Goal: Task Accomplishment & Management: Manage account settings

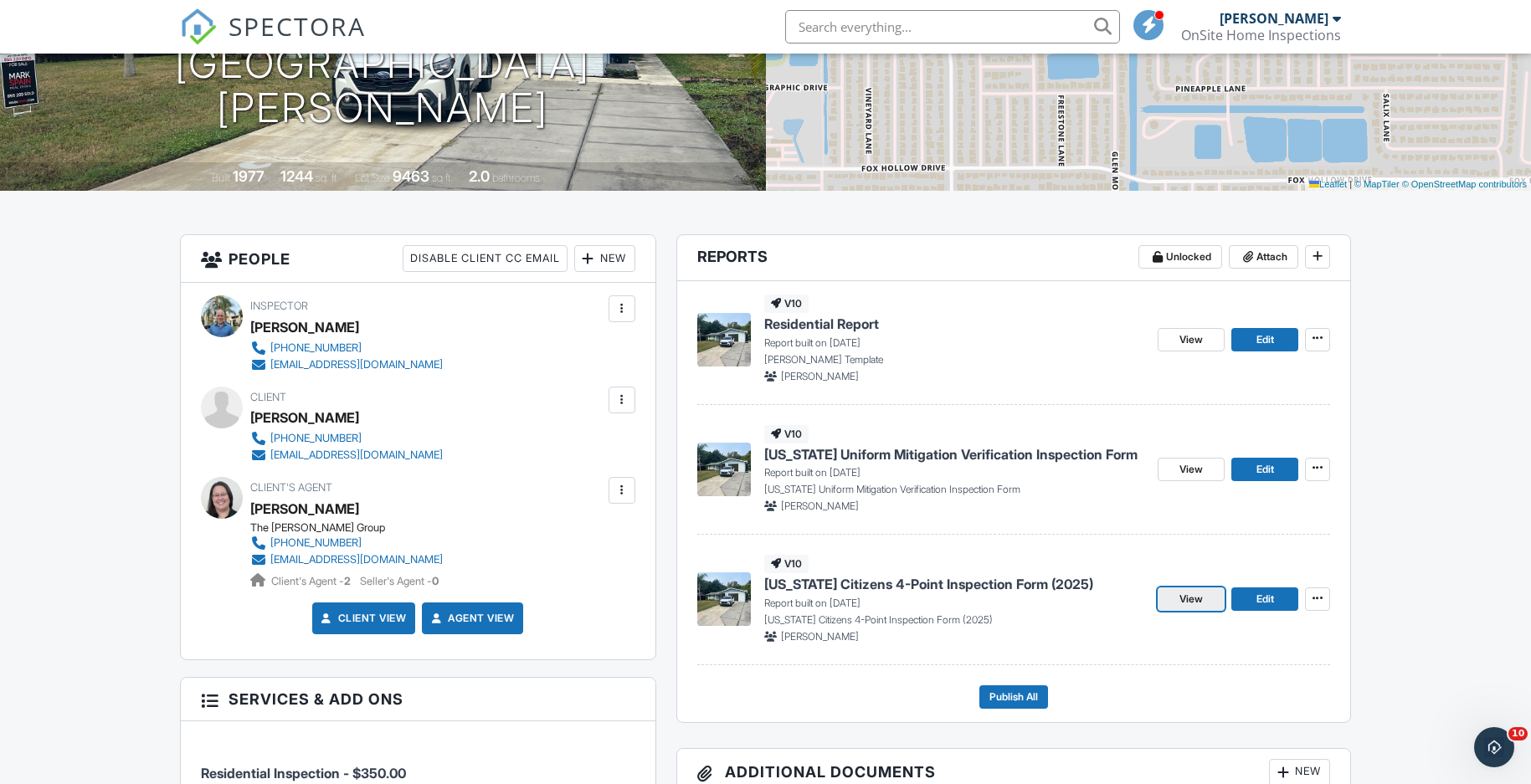
click at [1198, 600] on span "View" at bounding box center [1191, 599] width 23 height 17
click at [1259, 600] on span "Edit" at bounding box center [1265, 599] width 18 height 17
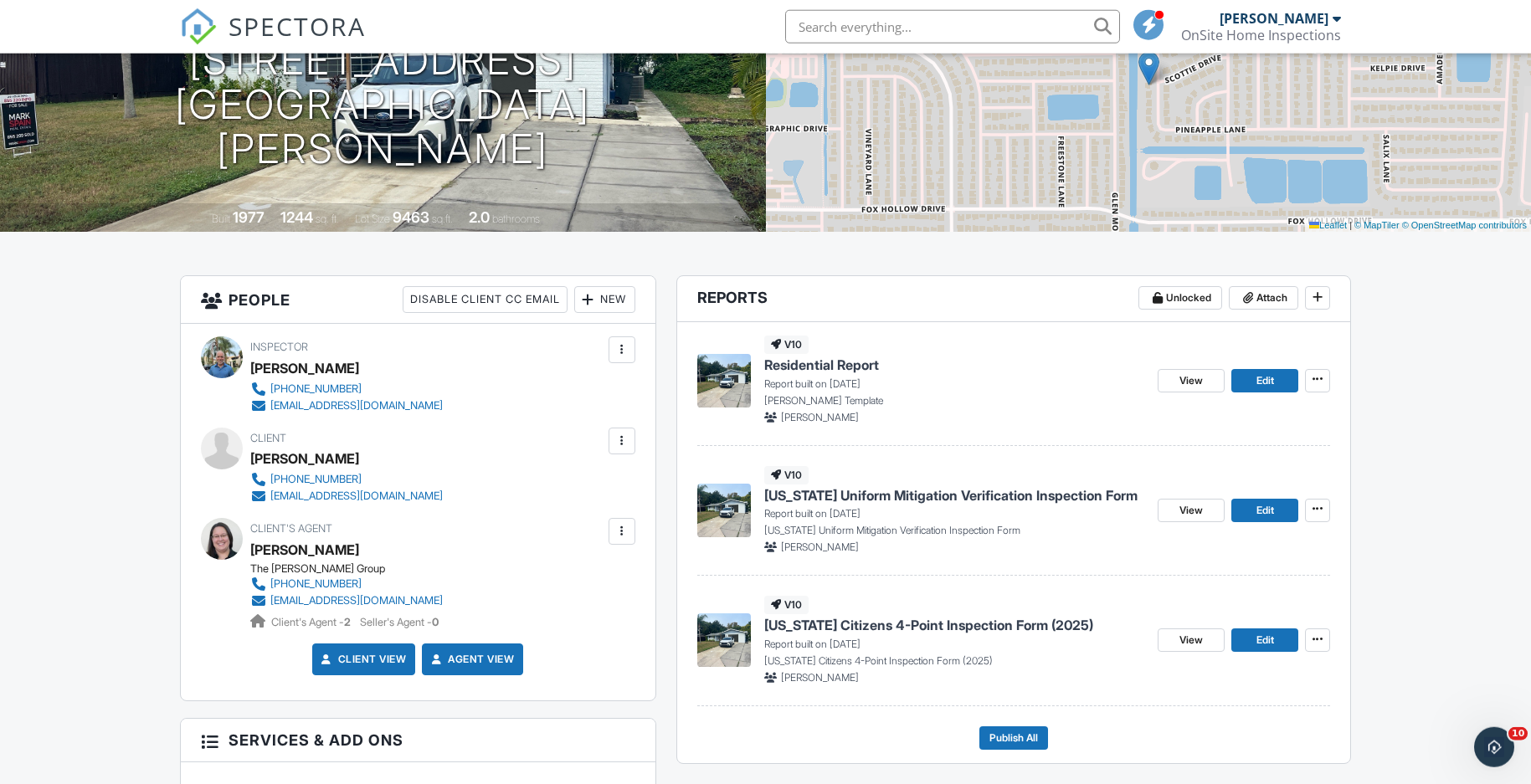
scroll to position [341, 0]
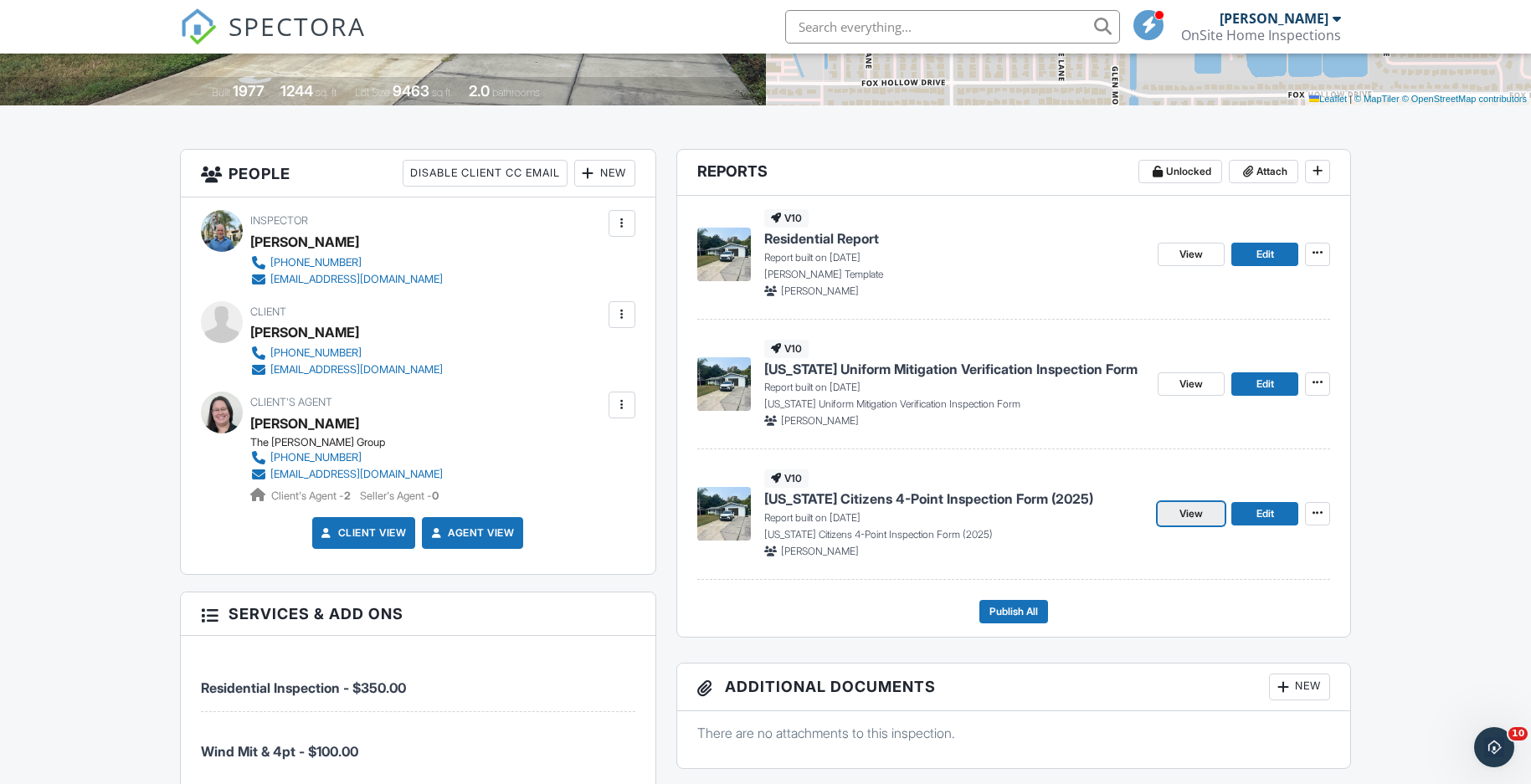
click at [1185, 514] on span "View" at bounding box center [1191, 514] width 23 height 17
click at [1257, 509] on span "Edit" at bounding box center [1265, 514] width 18 height 17
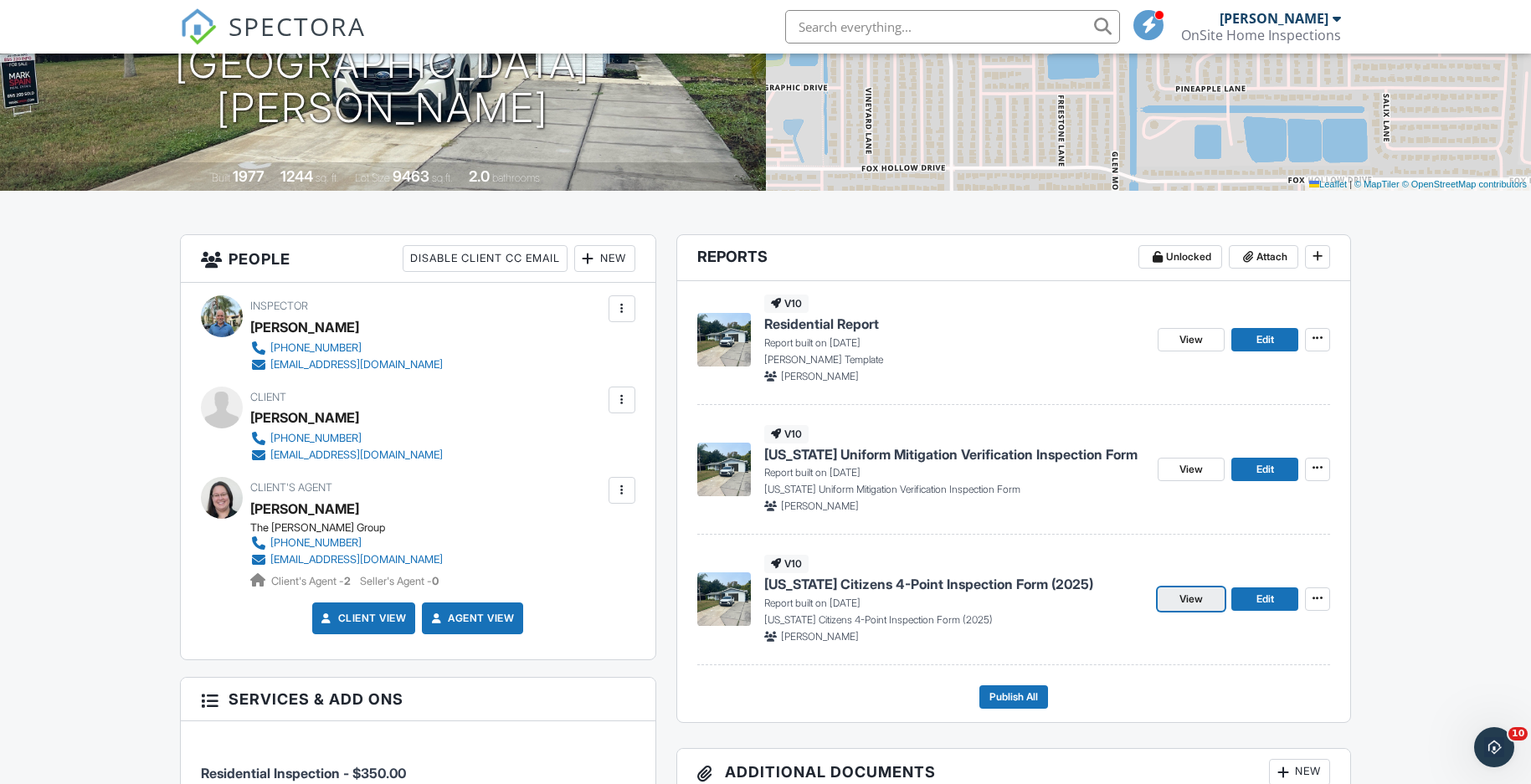
click at [1184, 598] on span "View" at bounding box center [1191, 599] width 23 height 17
click at [1012, 694] on span "Publish All" at bounding box center [1014, 698] width 49 height 17
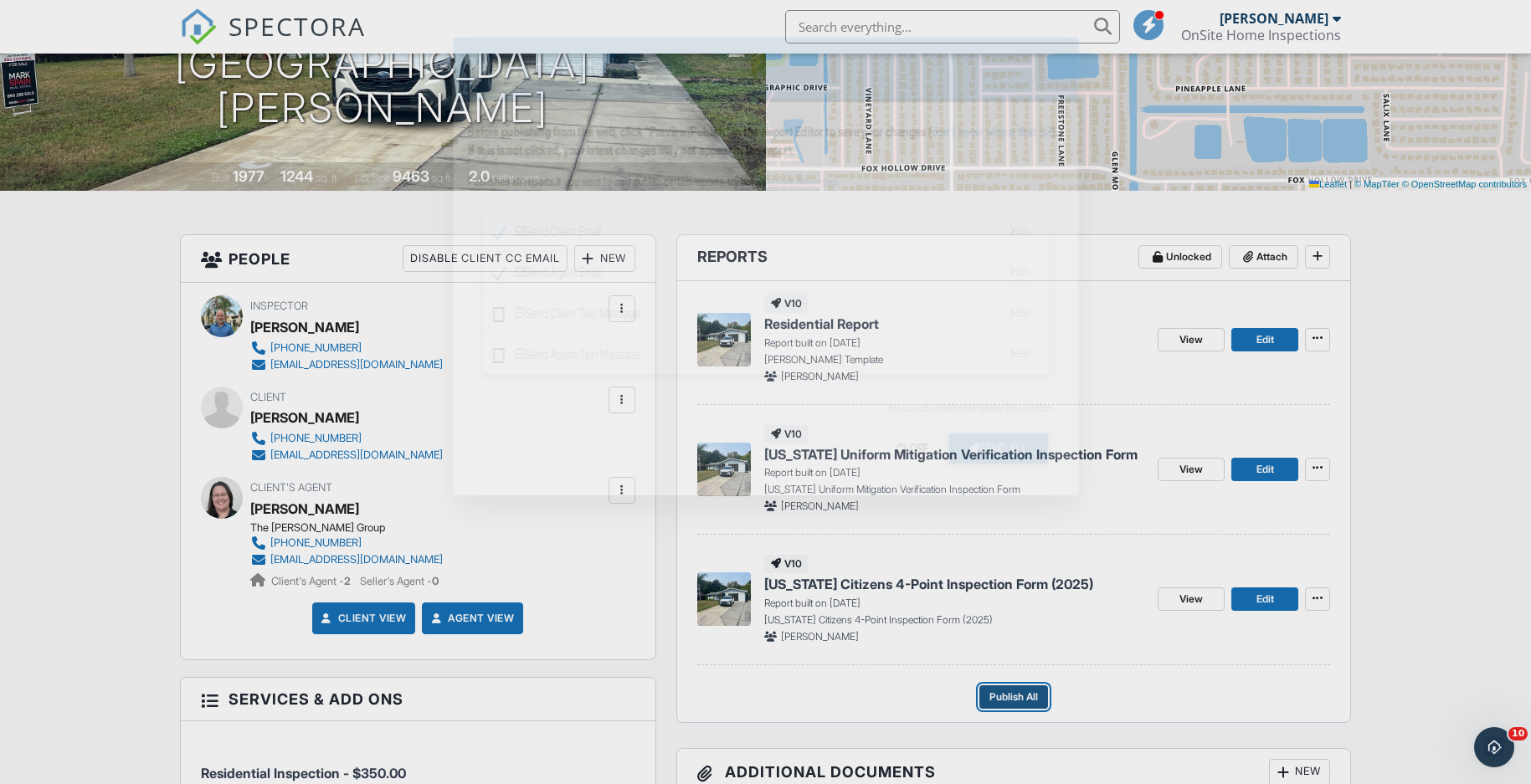
scroll to position [0, 0]
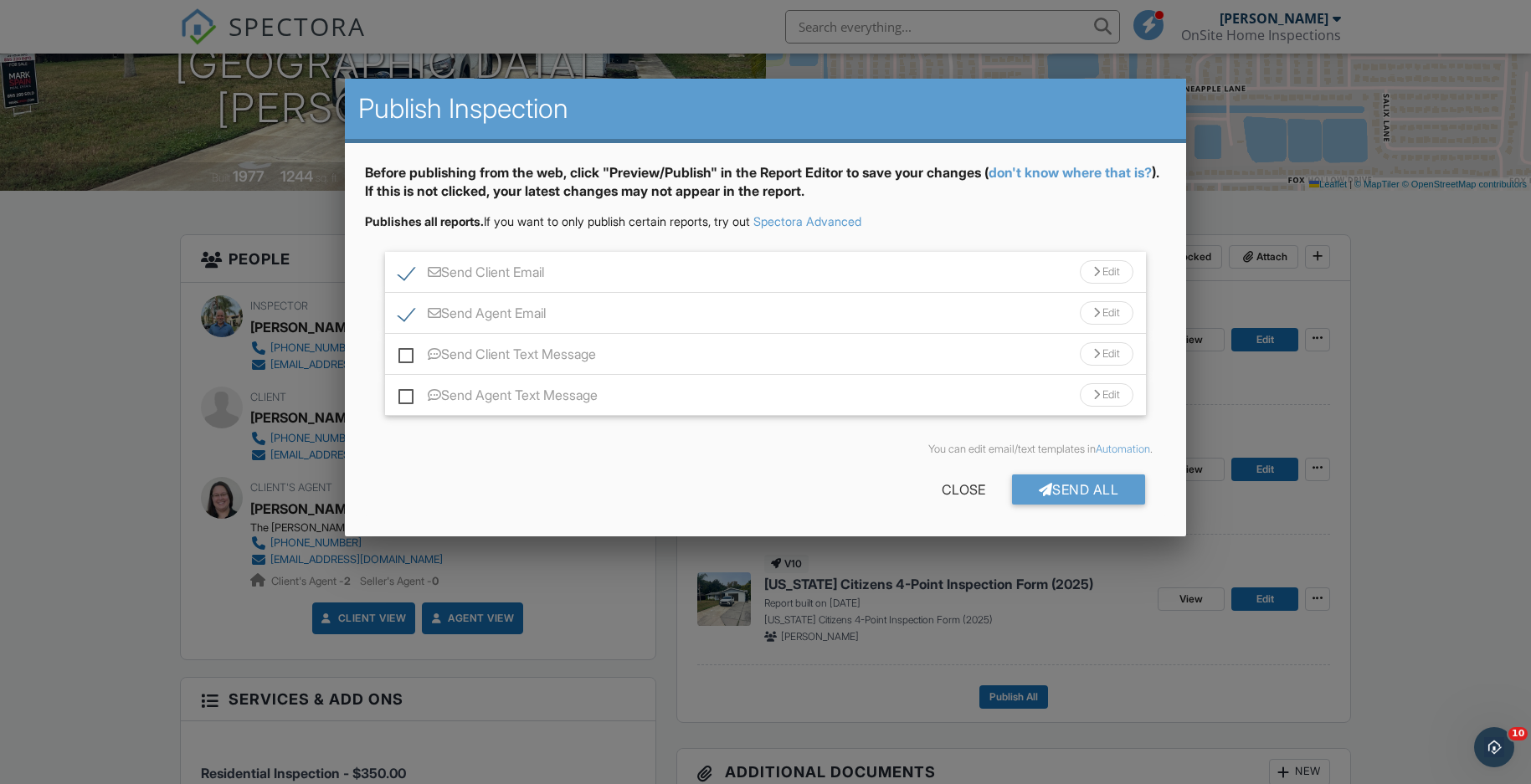
click at [408, 357] on label "Send Client Text Message" at bounding box center [497, 357] width 198 height 21
click at [408, 351] on input "Send Client Text Message" at bounding box center [404, 345] width 11 height 11
checkbox input "true"
click at [407, 394] on label "Send Agent Text Message" at bounding box center [498, 398] width 199 height 21
click at [407, 392] on input "Send Agent Text Message" at bounding box center [404, 386] width 11 height 11
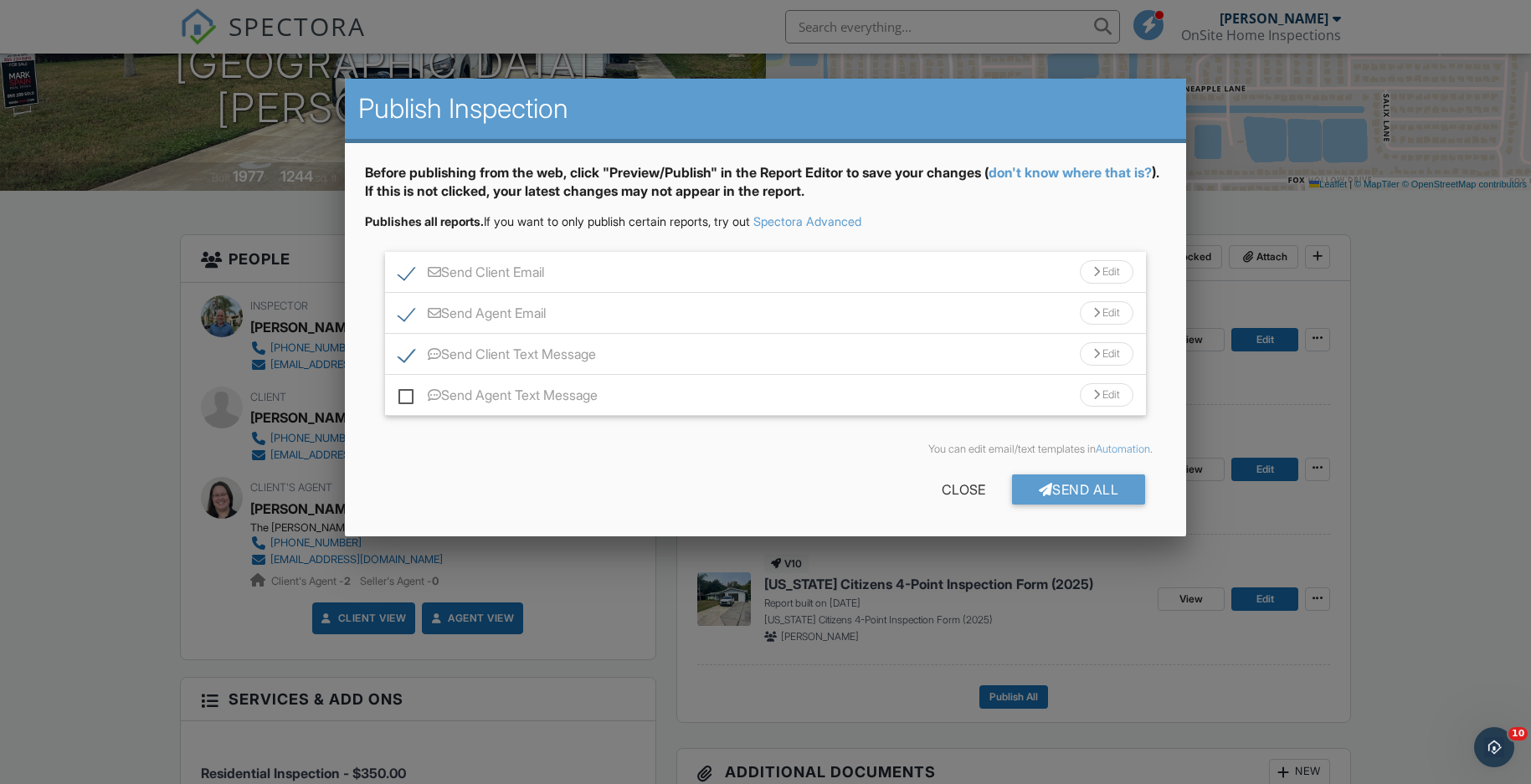
checkbox input "true"
click at [1090, 486] on div "Send All" at bounding box center [1079, 489] width 134 height 30
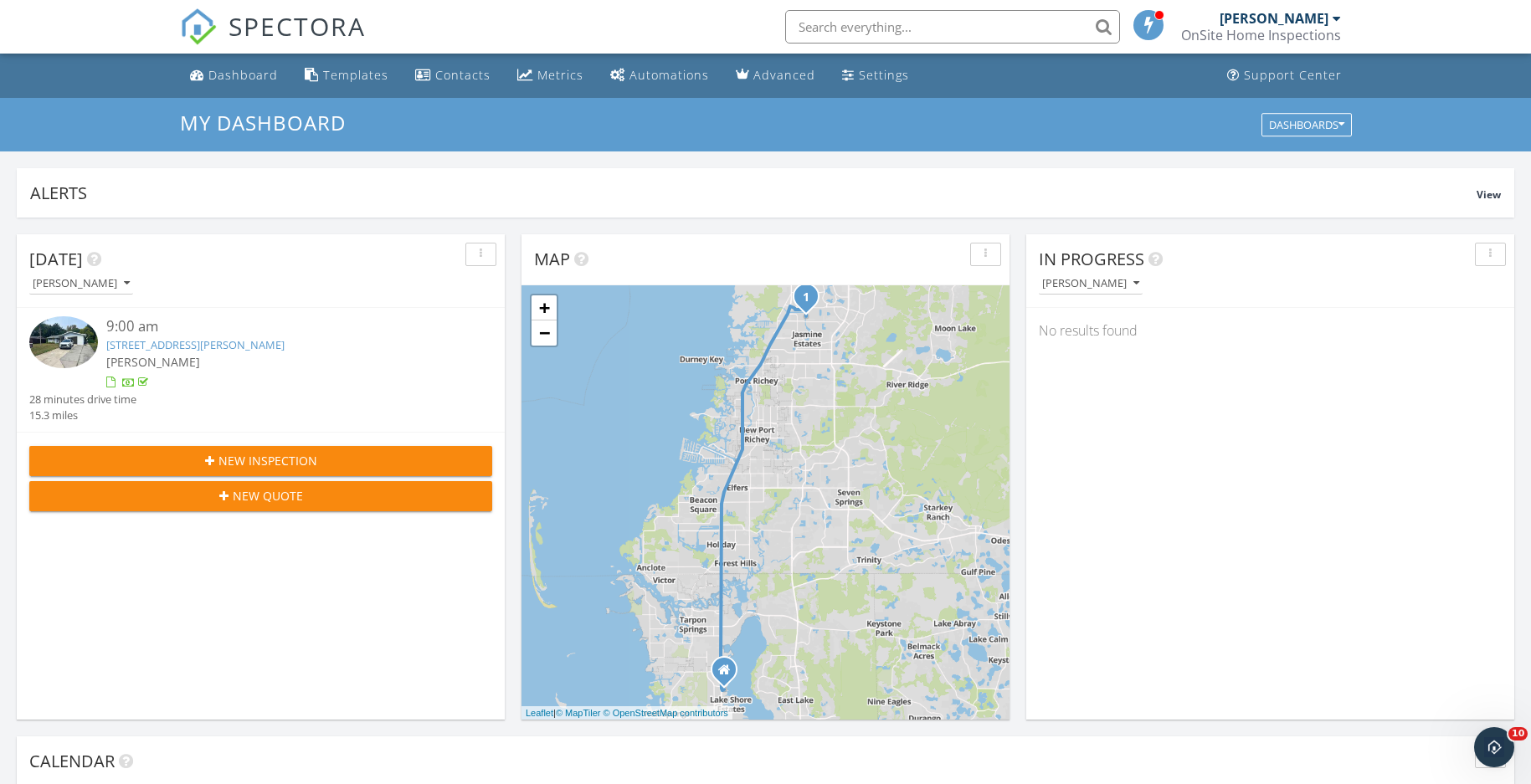
click at [880, 24] on input "text" at bounding box center [953, 27] width 335 height 33
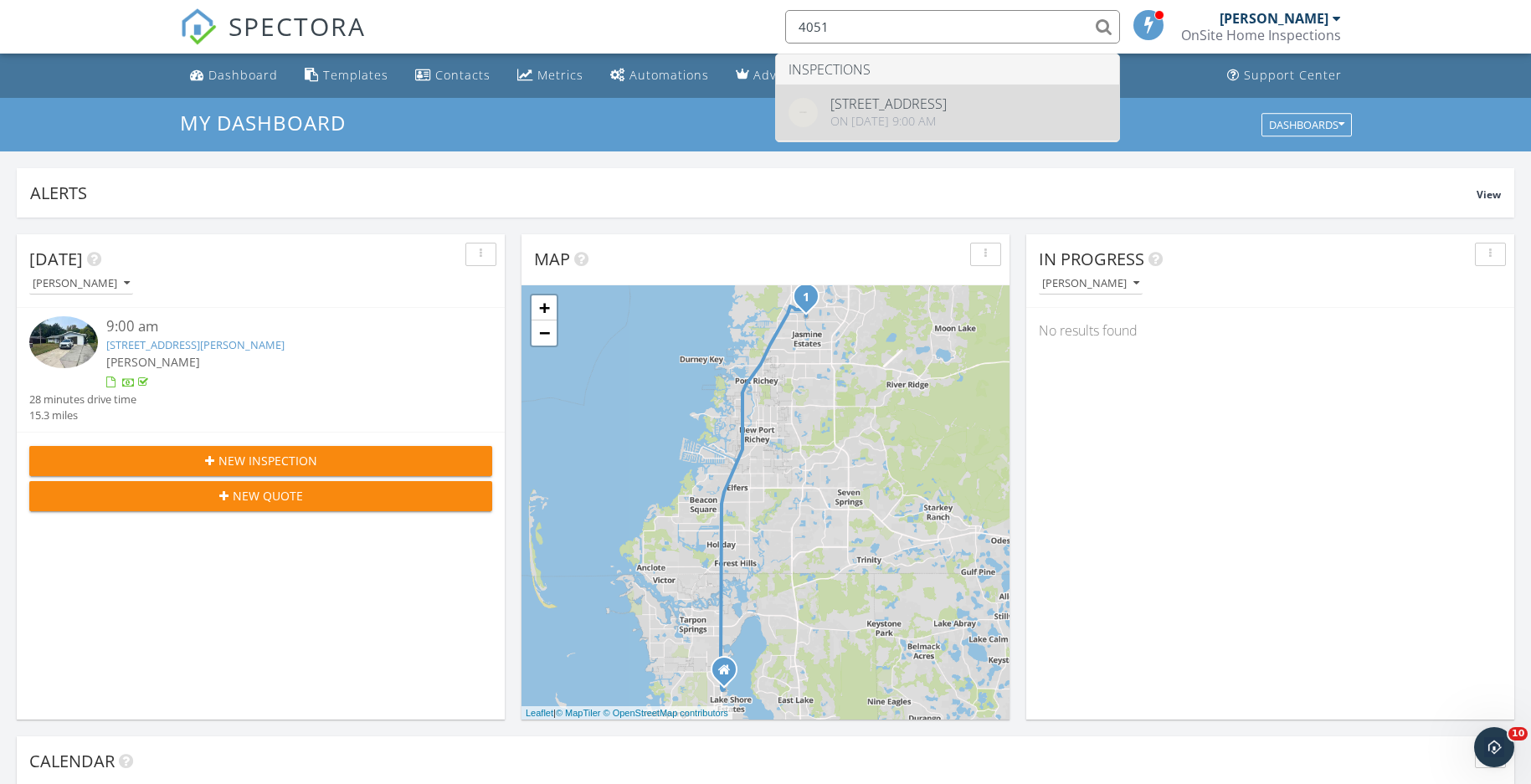
type input "4051"
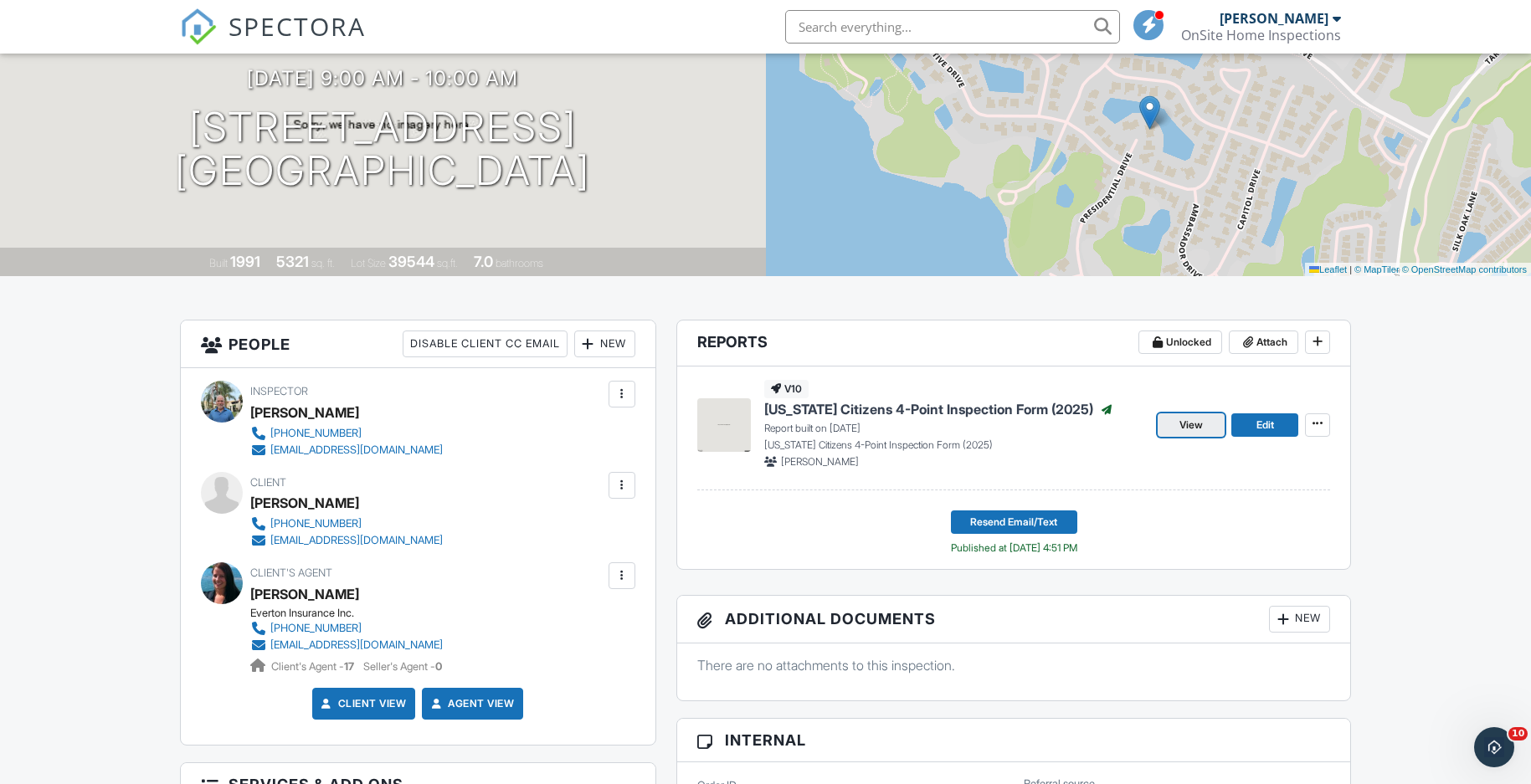
click at [1201, 419] on span "View" at bounding box center [1191, 426] width 23 height 17
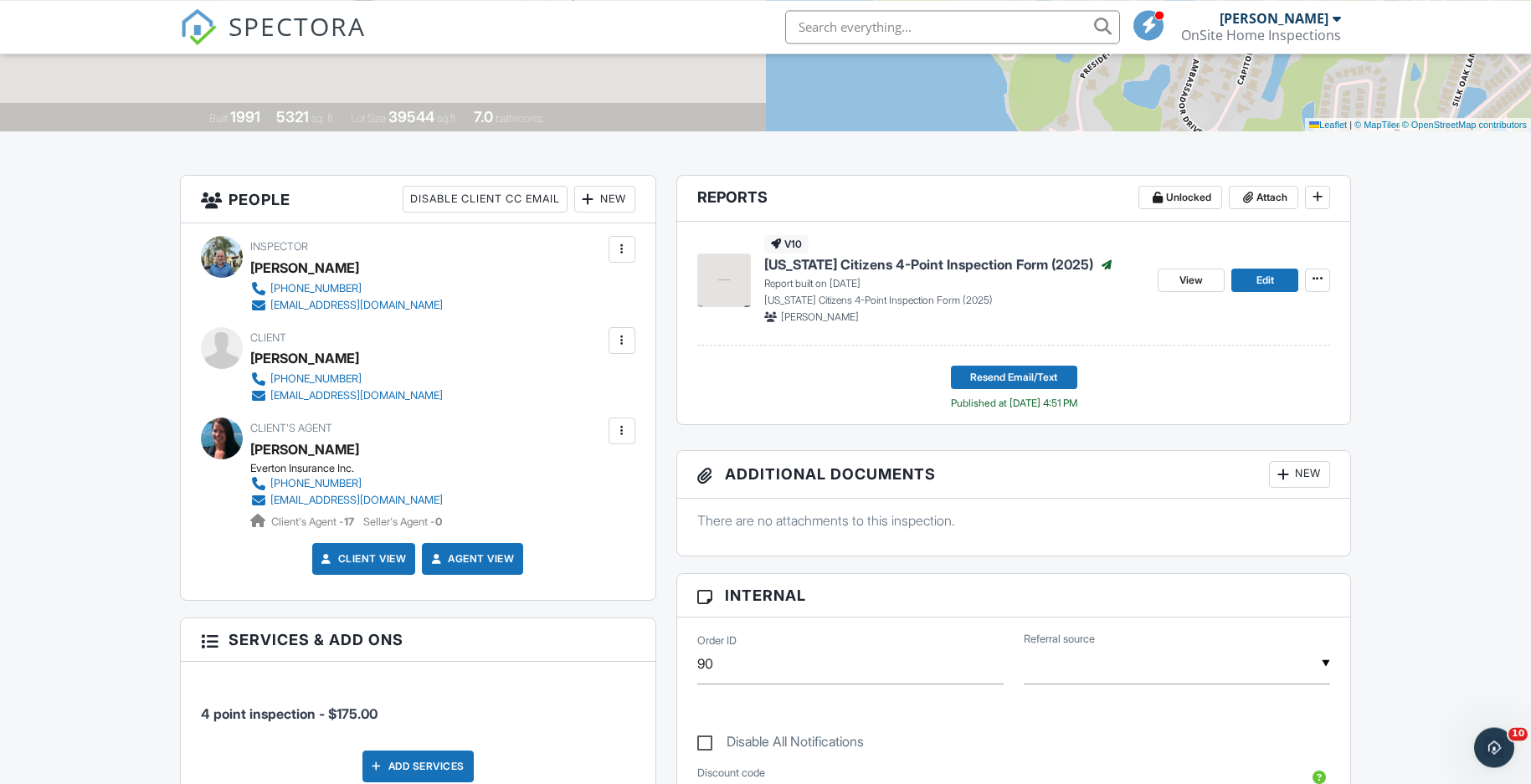
scroll to position [341, 0]
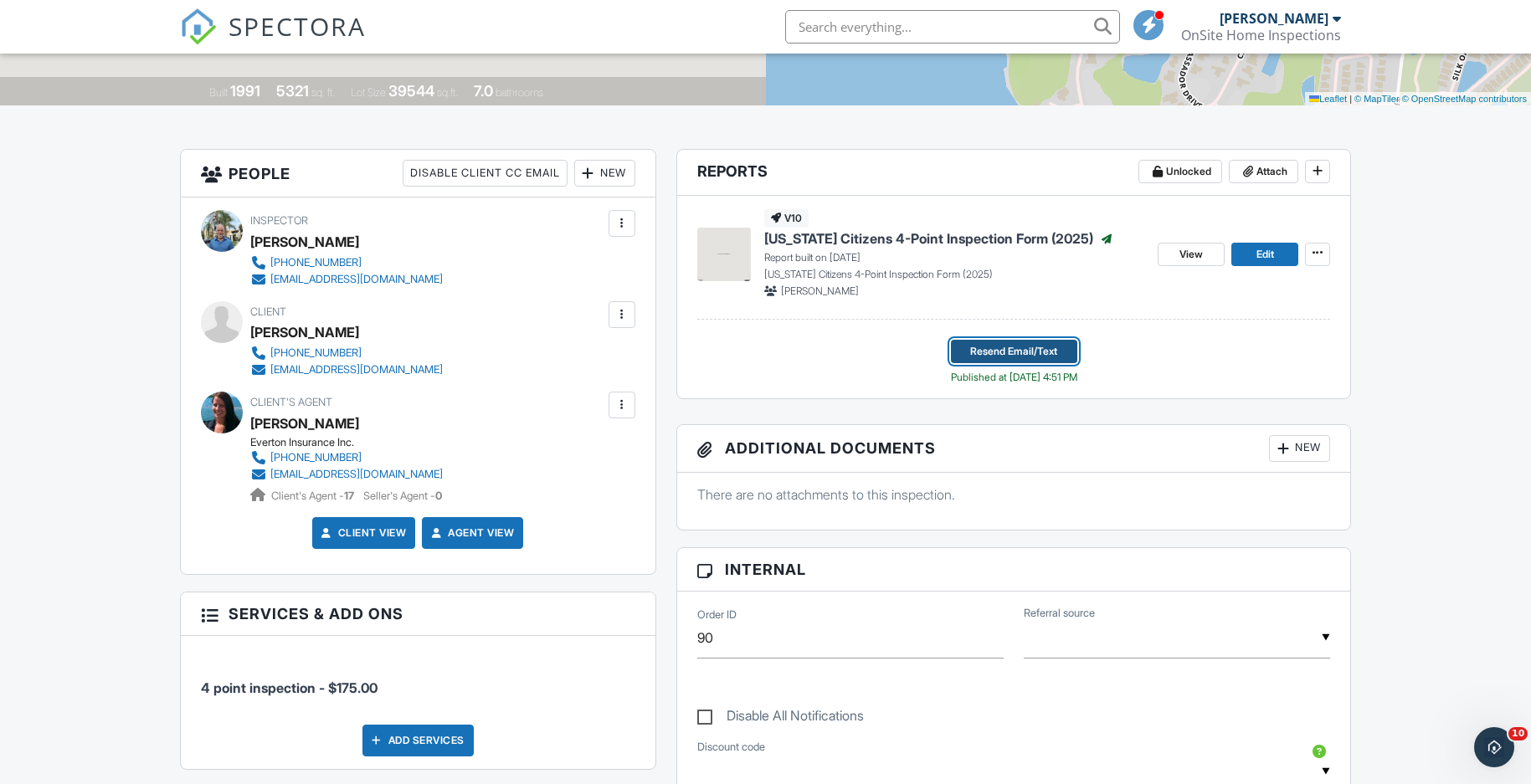
click at [1011, 351] on span "Resend Email/Text" at bounding box center [1014, 351] width 87 height 17
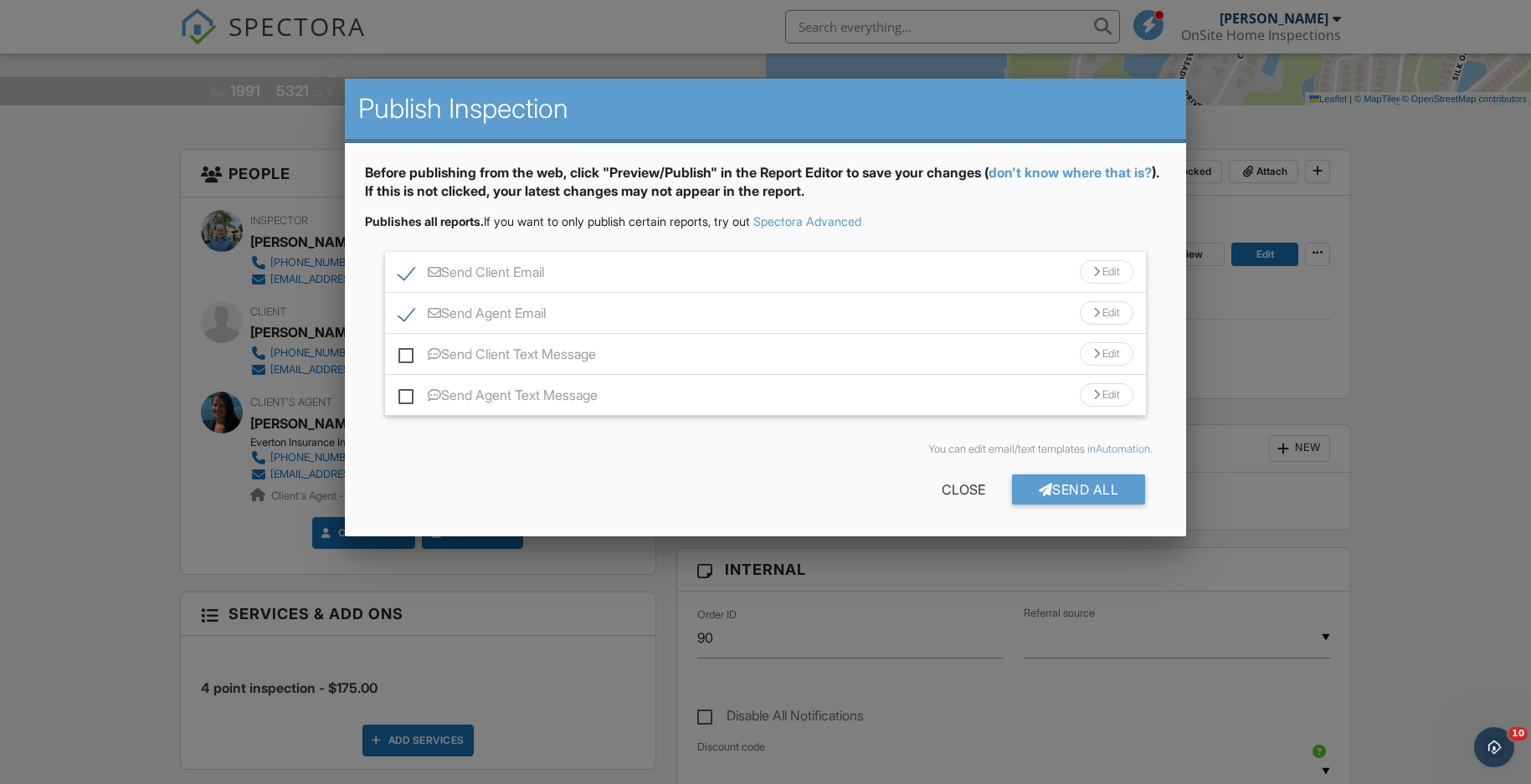
click at [408, 351] on label "Send Client Text Message" at bounding box center [497, 357] width 198 height 21
click at [408, 351] on input "Send Client Text Message" at bounding box center [404, 345] width 11 height 11
checkbox input "true"
click at [410, 398] on label "Send Agent Text Message" at bounding box center [498, 398] width 199 height 21
click at [410, 392] on input "Send Agent Text Message" at bounding box center [404, 386] width 11 height 11
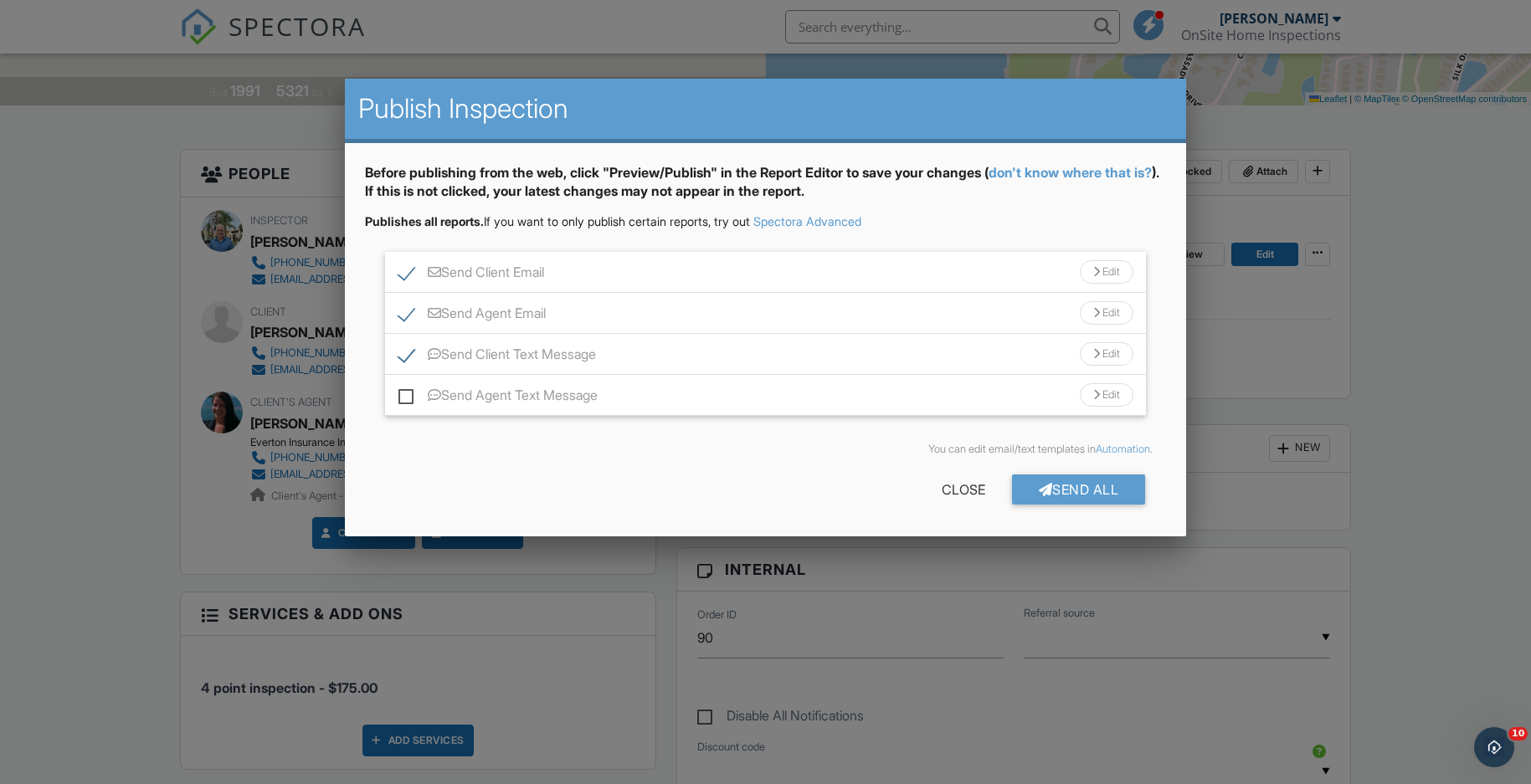
checkbox input "true"
click at [1039, 489] on div at bounding box center [1046, 490] width 15 height 14
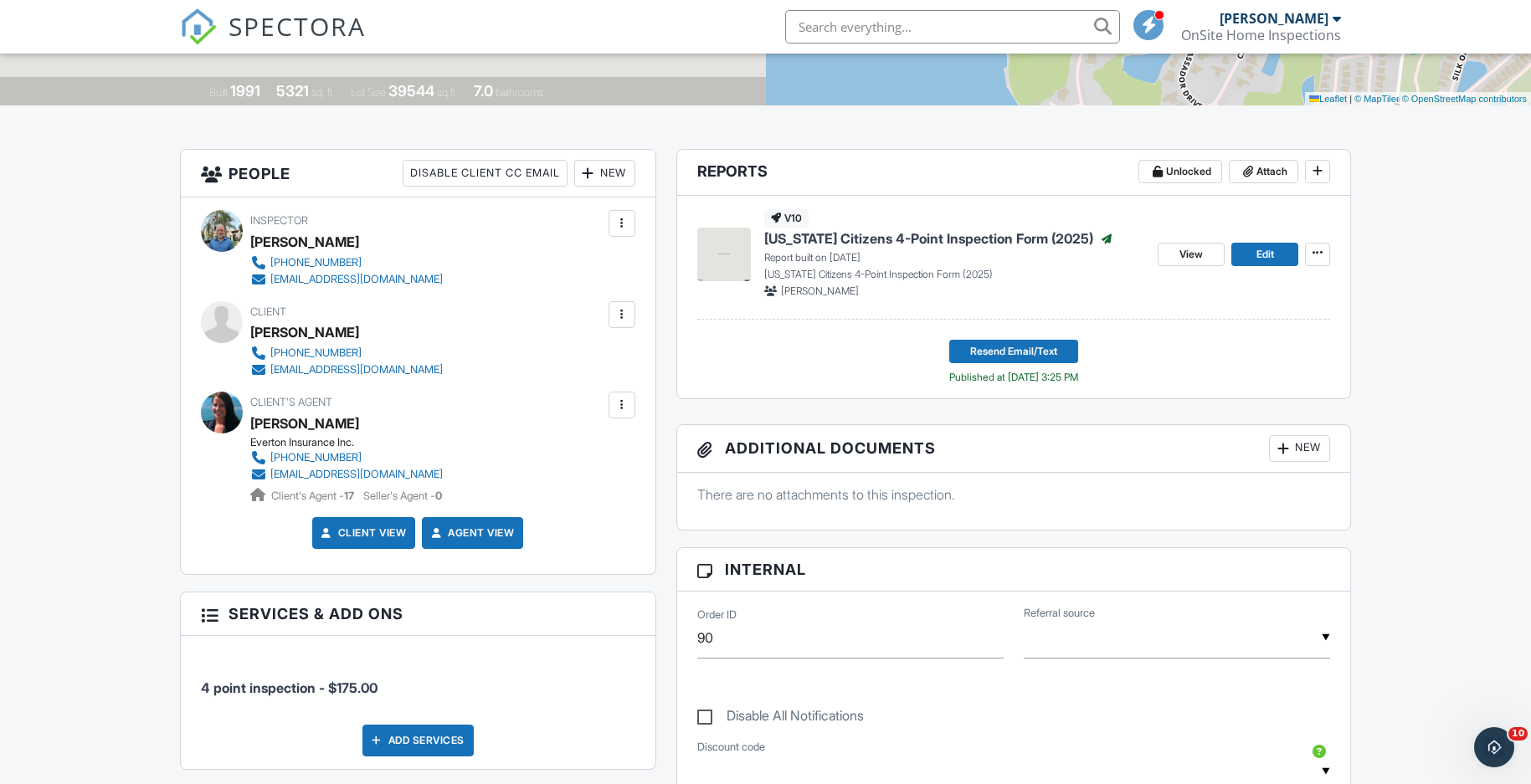
click at [901, 32] on input "text" at bounding box center [953, 27] width 335 height 33
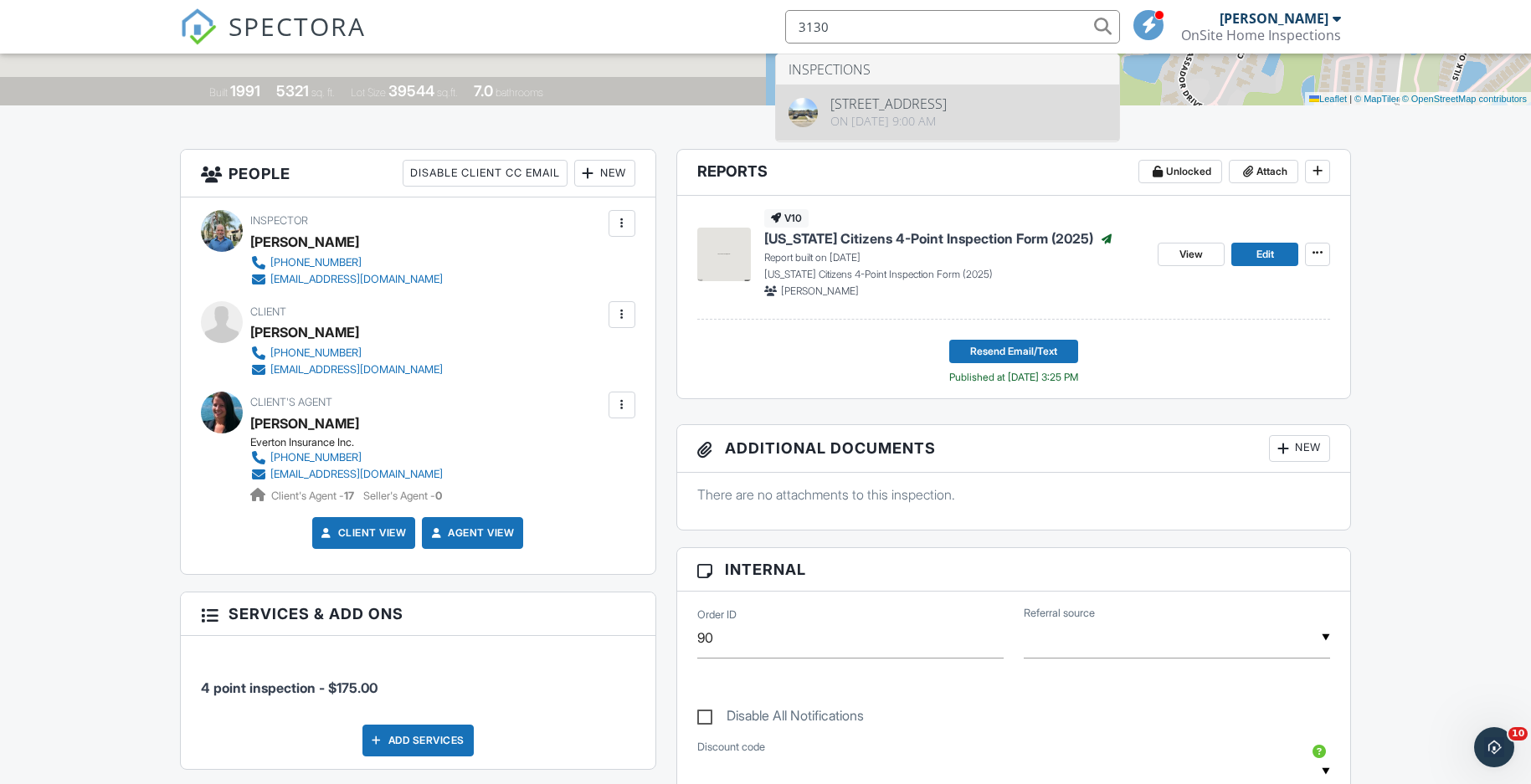
type input "3130"
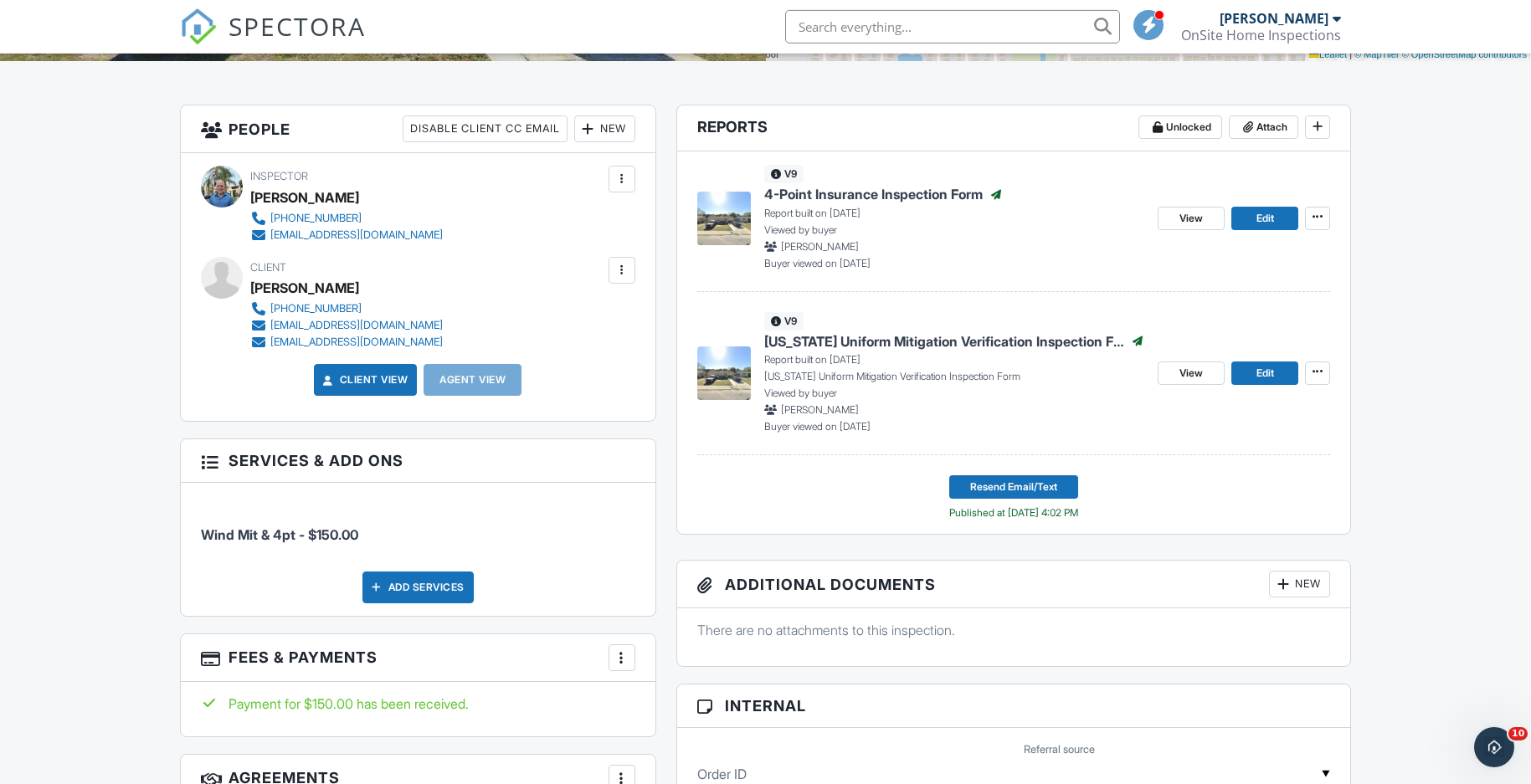
scroll to position [171, 0]
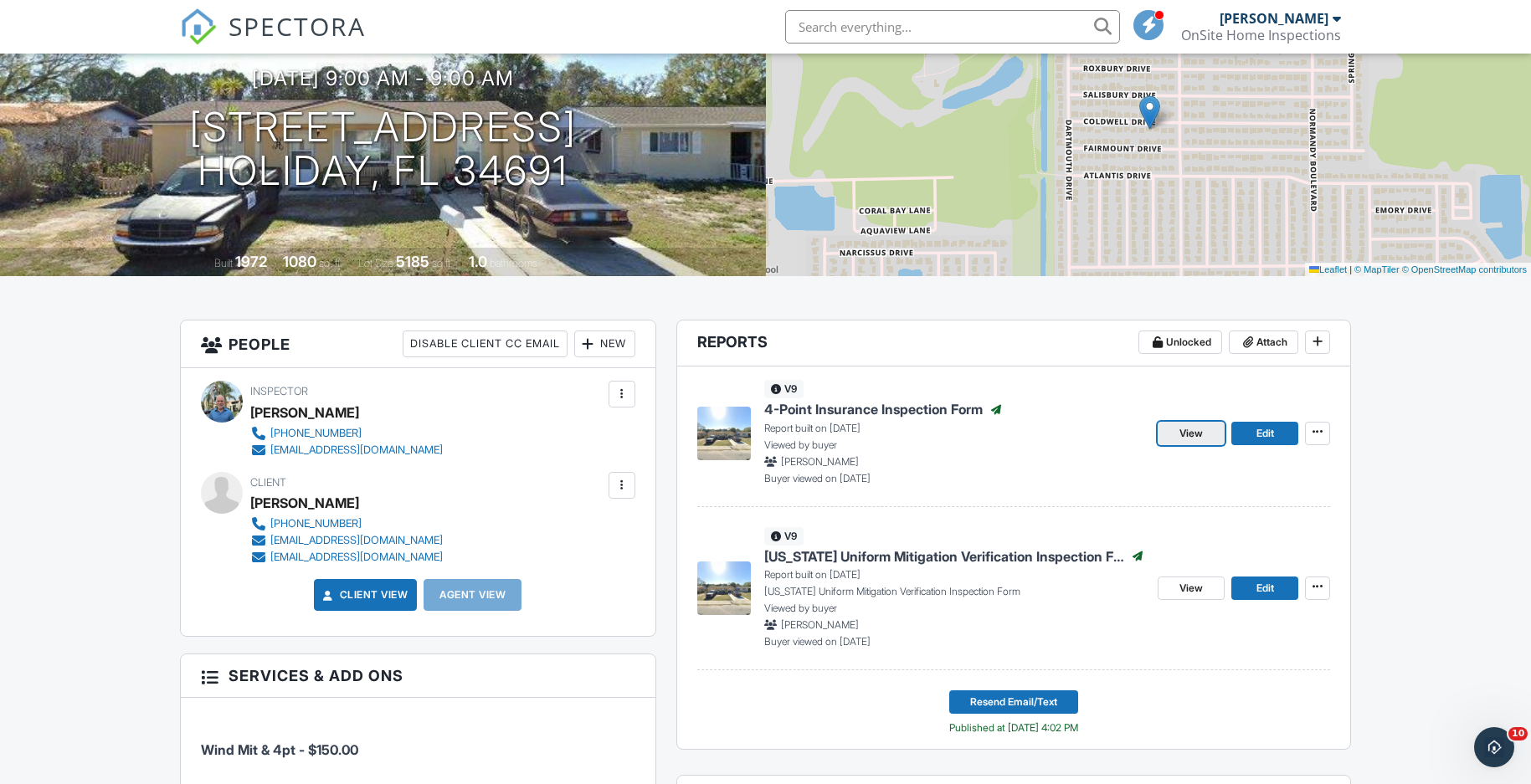
click at [1185, 427] on span "View" at bounding box center [1191, 433] width 23 height 17
